Goal: Obtain resource: Download file/media

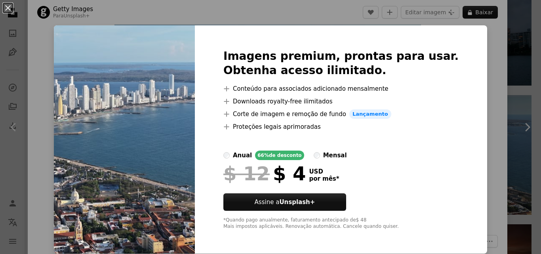
scroll to position [0, 0]
click at [6, 7] on button "An X shape" at bounding box center [8, 8] width 10 height 10
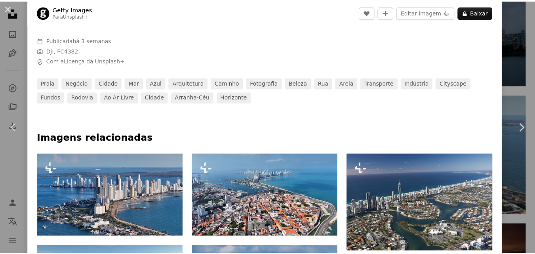
scroll to position [277, 0]
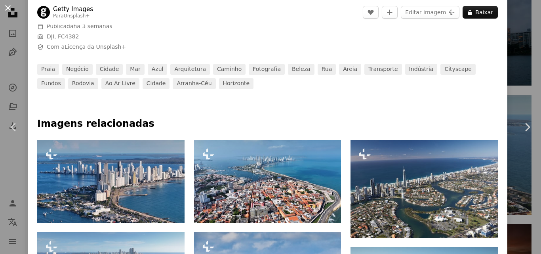
click at [9, 7] on button "An X shape" at bounding box center [8, 8] width 10 height 10
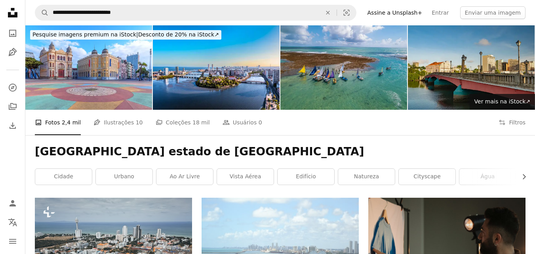
click at [490, 55] on img at bounding box center [471, 67] width 127 height 84
